Goal: Find contact information: Find contact information

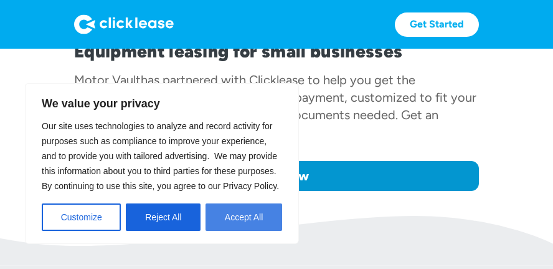
click at [227, 221] on button "Accept All" at bounding box center [244, 216] width 77 height 27
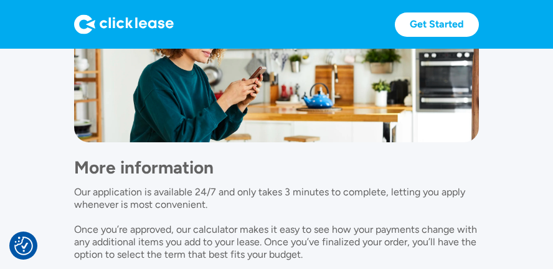
scroll to position [1194, 0]
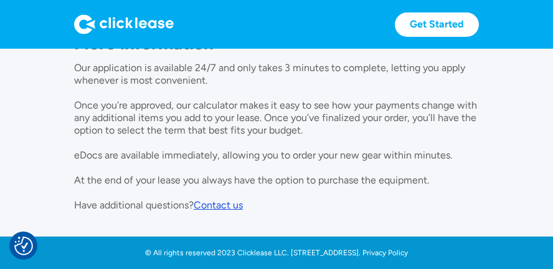
click at [227, 204] on div "Contact us" at bounding box center [218, 205] width 49 height 12
click at [234, 205] on div "Contact us" at bounding box center [218, 205] width 49 height 12
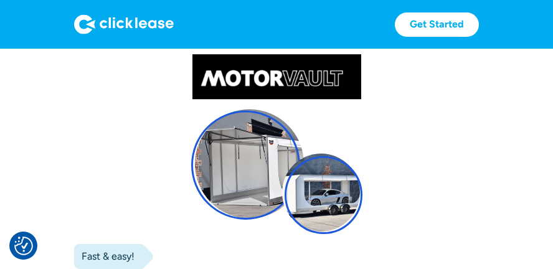
scroll to position [0, 0]
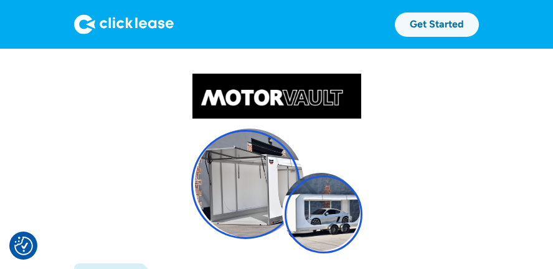
click at [435, 27] on link "Get Started" at bounding box center [437, 24] width 84 height 24
